Goal: Information Seeking & Learning: Check status

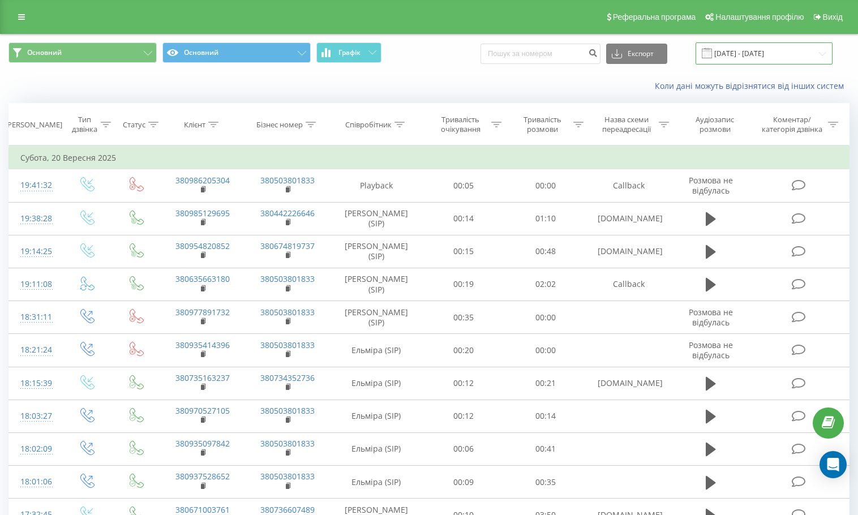
click at [796, 49] on input "20.06.2025 - 20.09.2025" at bounding box center [764, 53] width 137 height 22
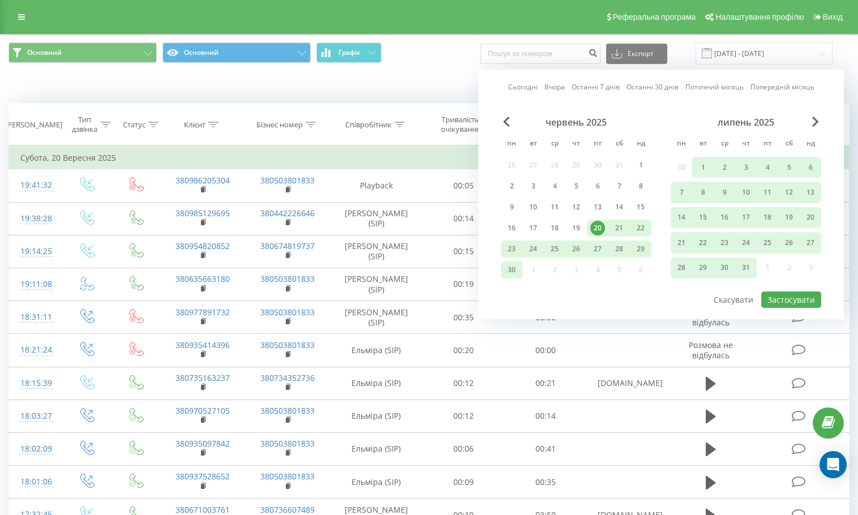
click at [527, 87] on link "Сьогодні" at bounding box center [522, 86] width 29 height 11
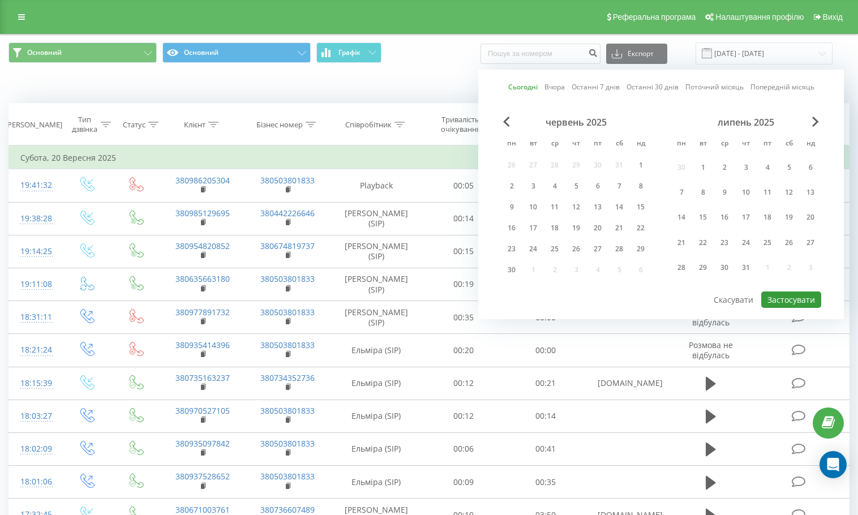
click at [812, 307] on button "Застосувати" at bounding box center [791, 299] width 60 height 16
type input "[DATE] - [DATE]"
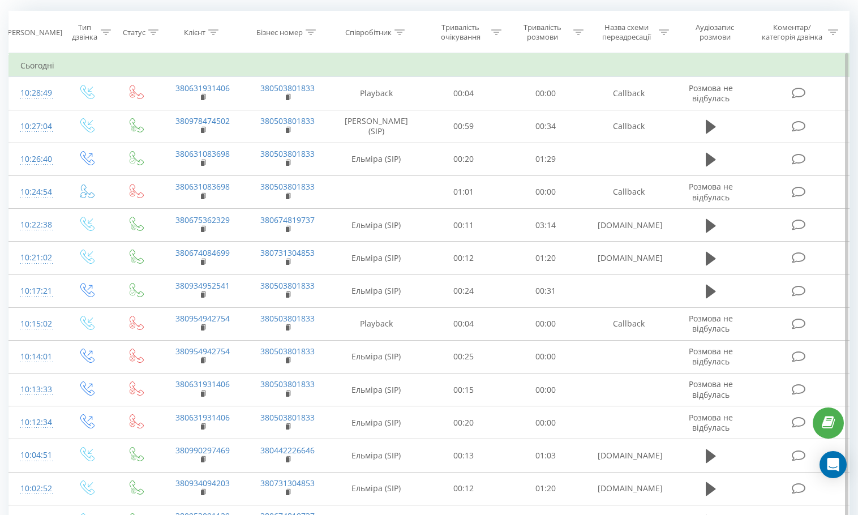
scroll to position [67, 0]
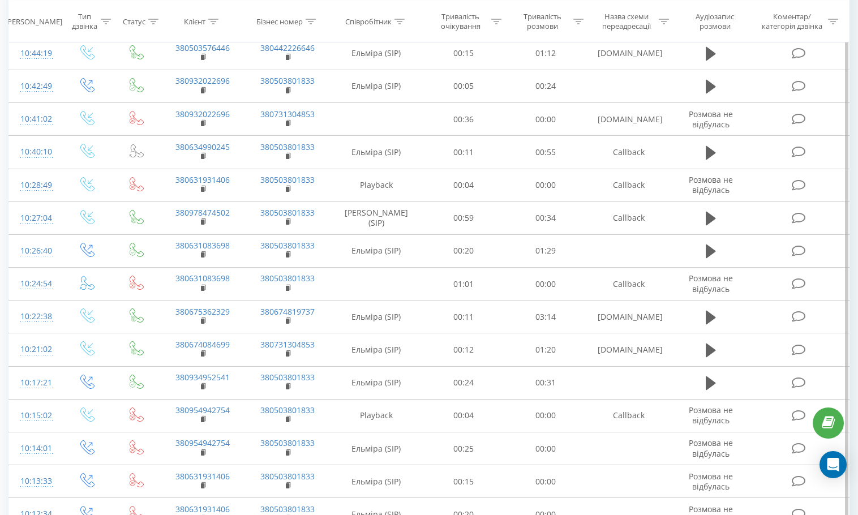
scroll to position [11, 0]
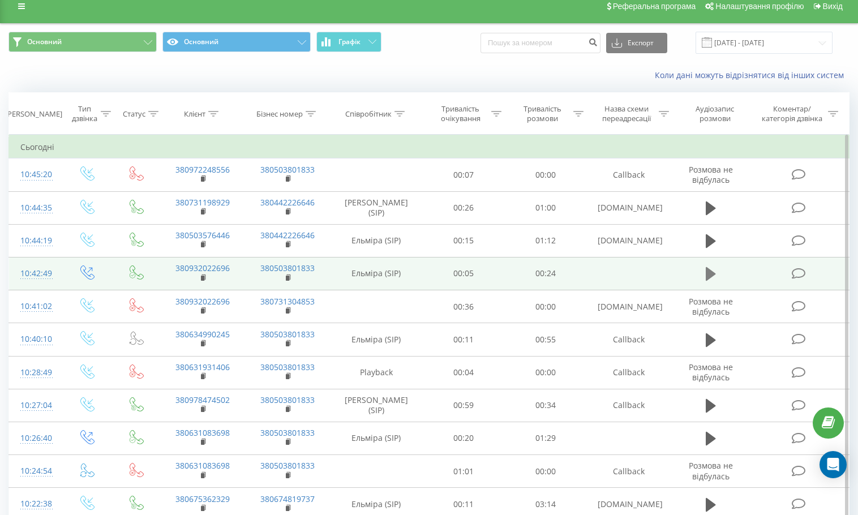
click at [713, 273] on icon at bounding box center [711, 274] width 10 height 14
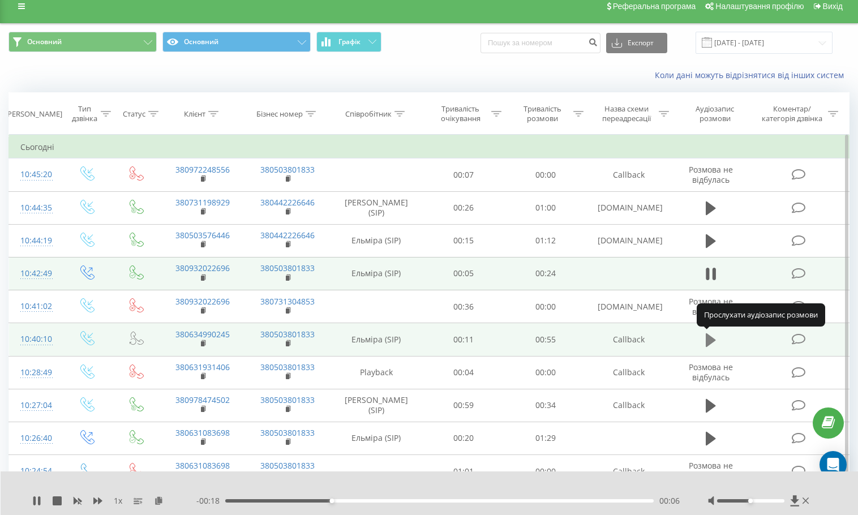
click at [711, 339] on icon at bounding box center [711, 340] width 10 height 14
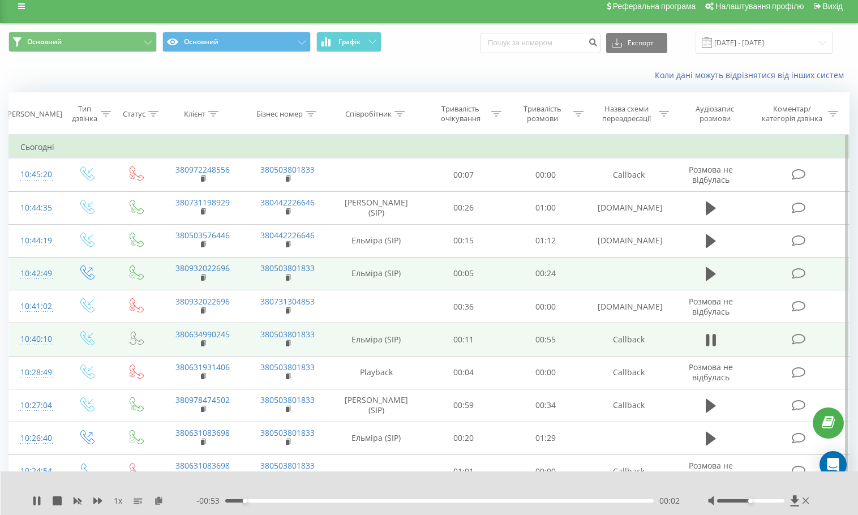
click at [272, 501] on div "00:02" at bounding box center [439, 500] width 428 height 3
click at [713, 336] on icon at bounding box center [711, 340] width 10 height 16
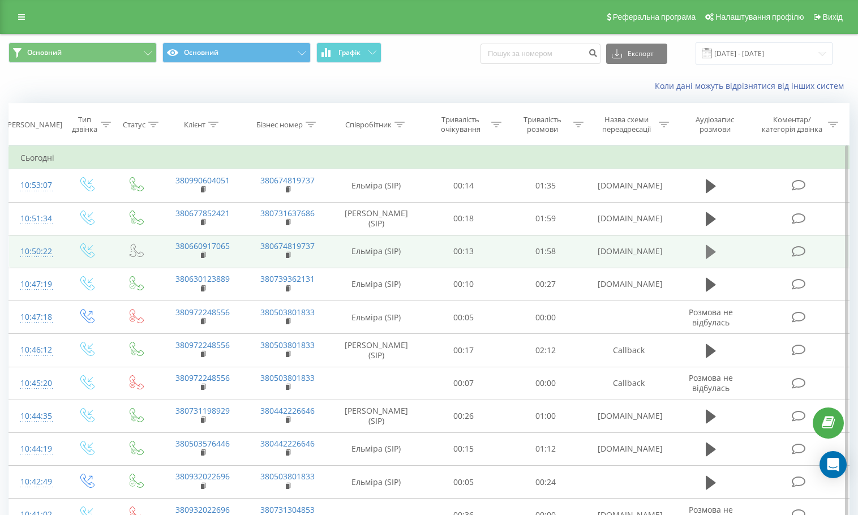
click at [711, 254] on icon at bounding box center [711, 252] width 10 height 14
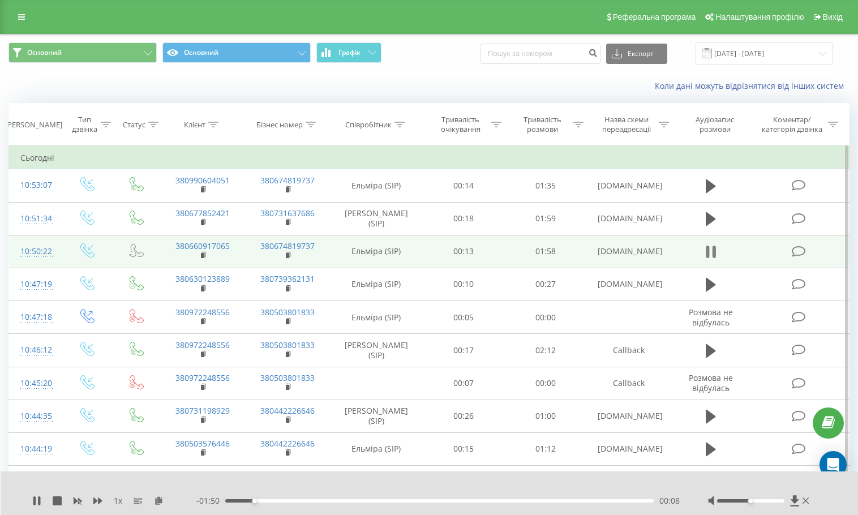
click at [712, 253] on icon at bounding box center [711, 252] width 10 height 16
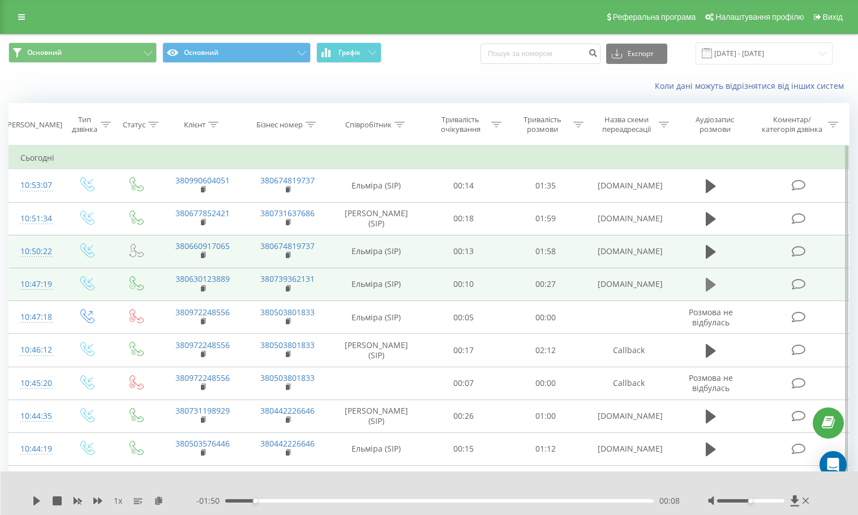
click at [716, 290] on button at bounding box center [710, 284] width 17 height 17
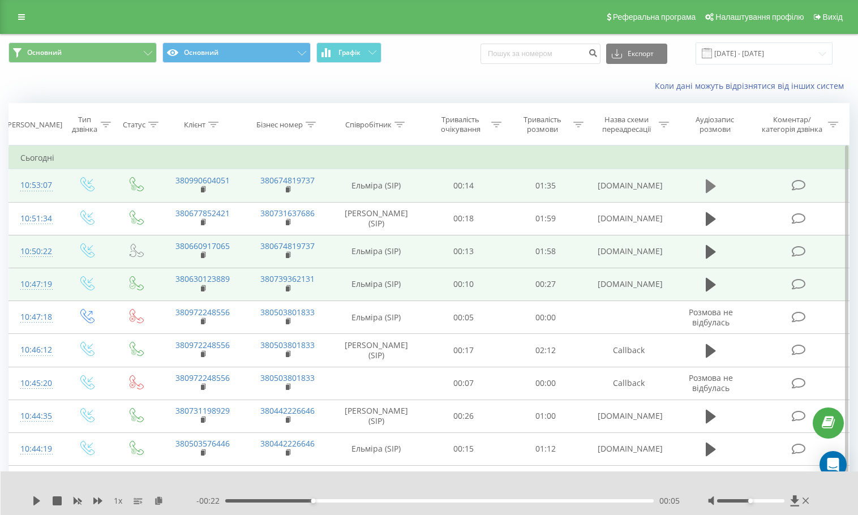
click at [712, 188] on icon at bounding box center [711, 186] width 10 height 14
click at [469, 501] on div "00:54" at bounding box center [439, 500] width 428 height 3
click at [458, 500] on div "00:57" at bounding box center [439, 500] width 428 height 3
click at [37, 497] on icon at bounding box center [36, 500] width 9 height 9
click at [33, 503] on icon at bounding box center [36, 500] width 9 height 9
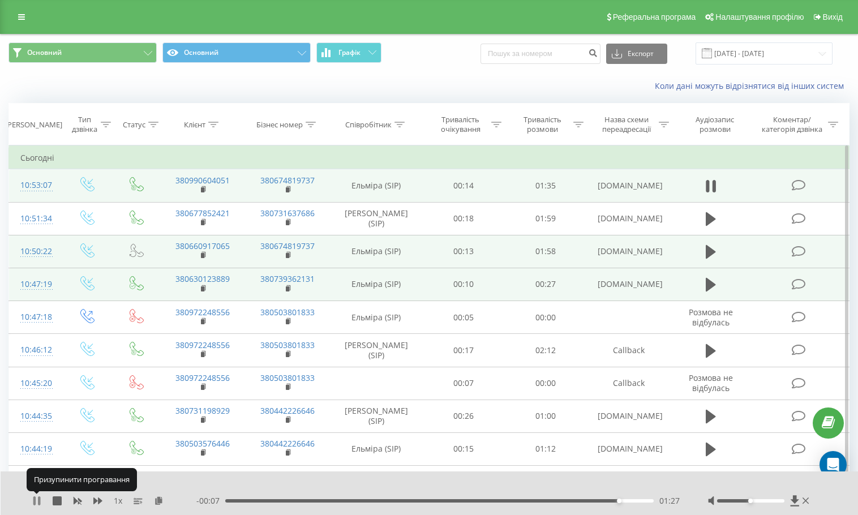
click at [33, 503] on icon at bounding box center [34, 500] width 2 height 9
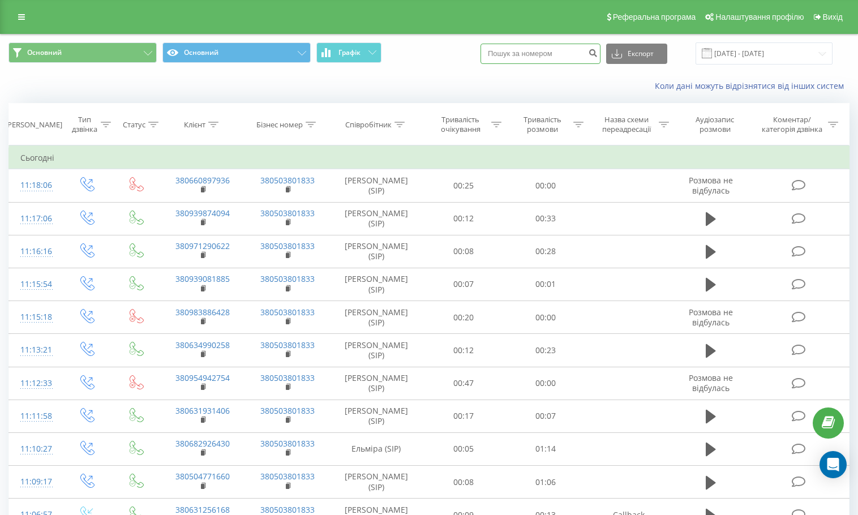
paste input "380983886428"
type input "380983886428"
click at [598, 53] on icon "submit" at bounding box center [593, 51] width 10 height 7
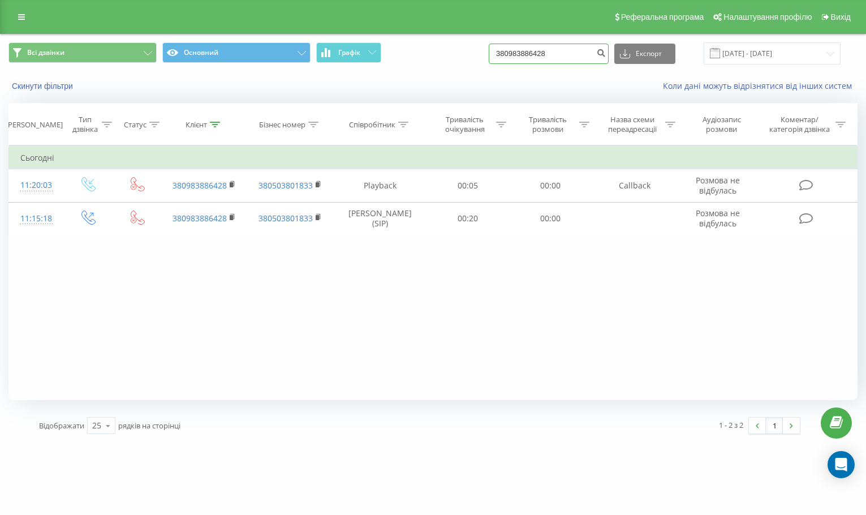
click at [567, 51] on input "380983886428" at bounding box center [549, 54] width 120 height 20
type input "3"
paste input "380939081885"
type input "380939081885"
click at [606, 55] on icon "submit" at bounding box center [602, 51] width 10 height 7
